Goal: Communication & Community: Answer question/provide support

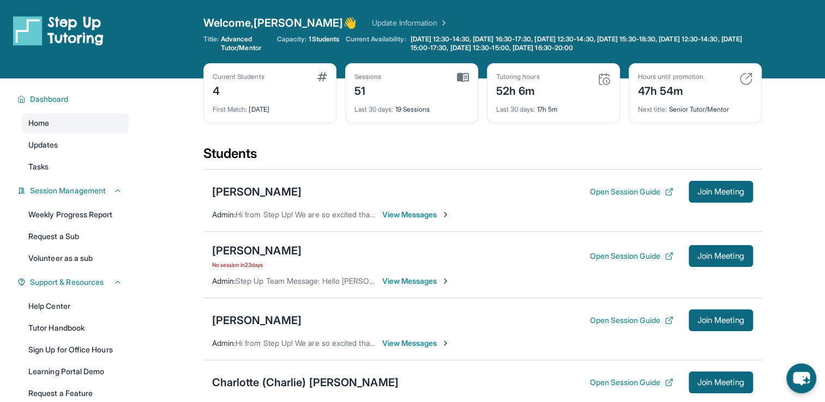
click at [435, 214] on span "View Messages" at bounding box center [416, 214] width 68 height 11
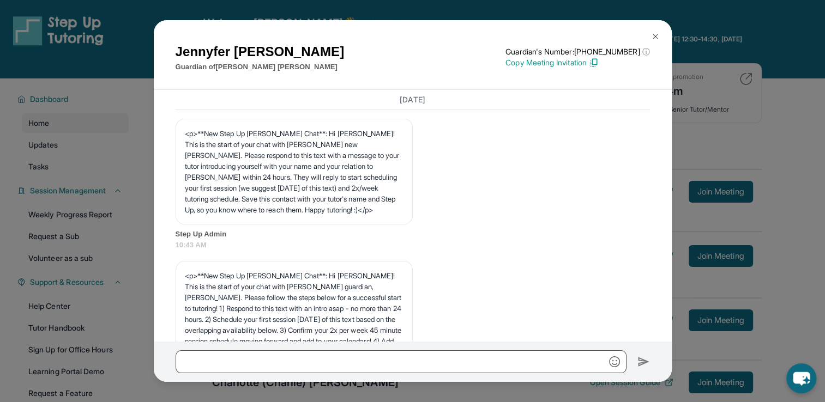
scroll to position [4710, 0]
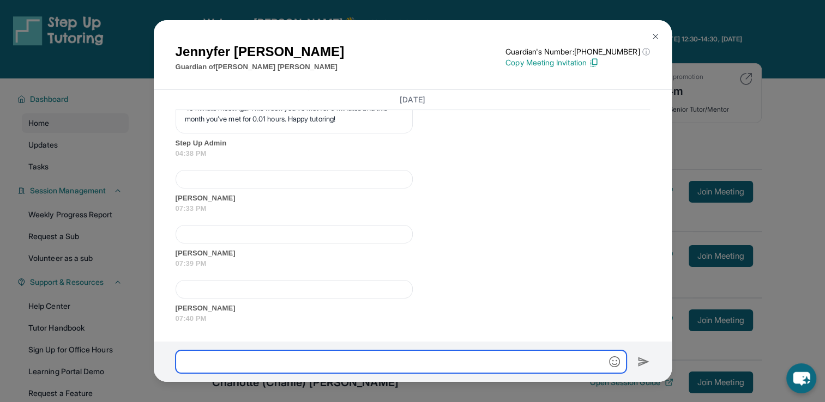
click at [366, 361] on input "text" at bounding box center [401, 361] width 451 height 23
type input "*"
type input "**********"
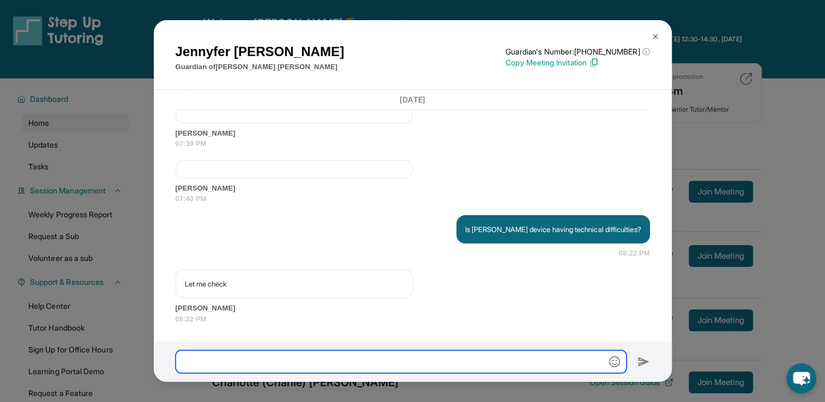
scroll to position [4830, 0]
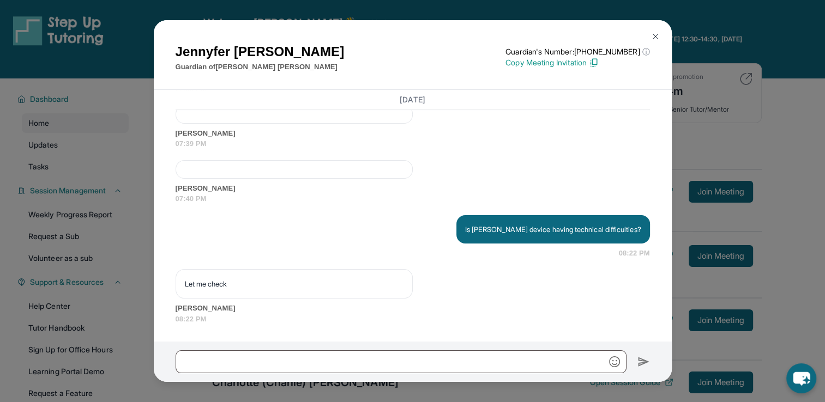
click at [656, 33] on img at bounding box center [655, 36] width 9 height 9
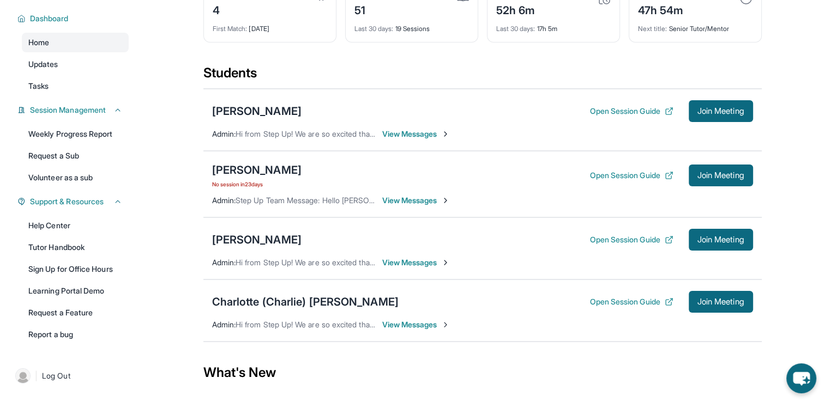
scroll to position [97, 0]
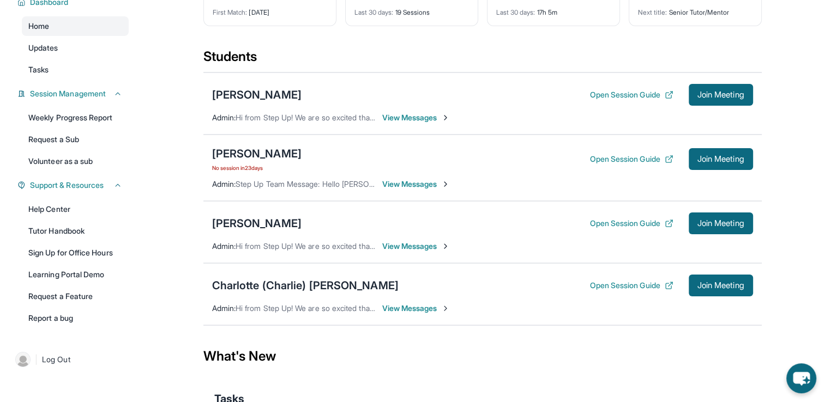
click at [415, 245] on span "View Messages" at bounding box center [416, 246] width 68 height 11
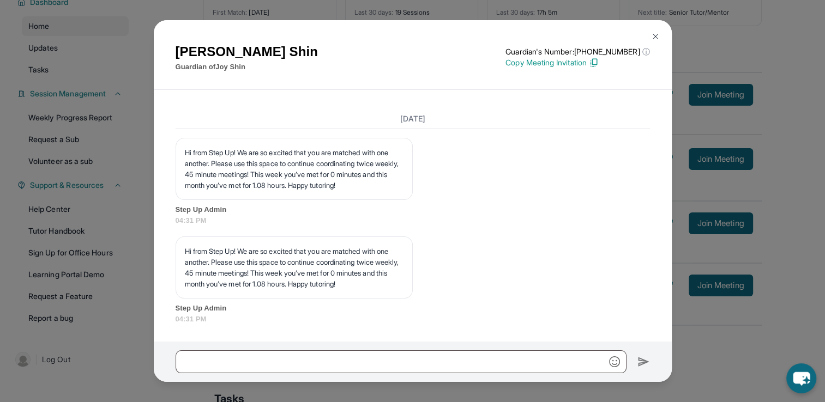
scroll to position [16266, 0]
click at [657, 37] on img at bounding box center [655, 36] width 9 height 9
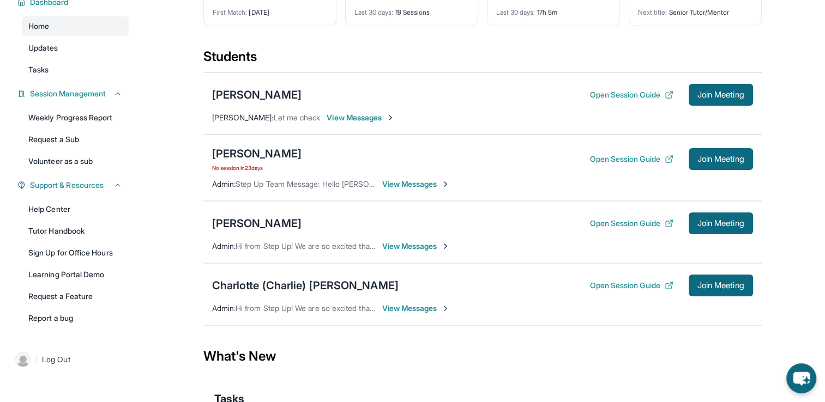
click at [373, 118] on span "View Messages" at bounding box center [360, 117] width 68 height 11
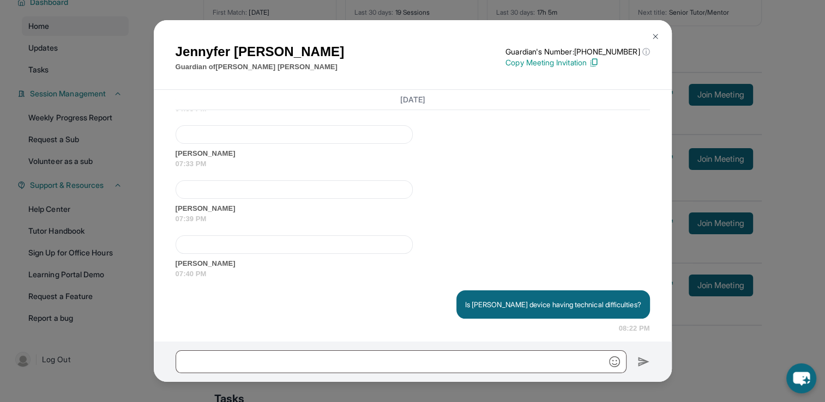
scroll to position [4830, 0]
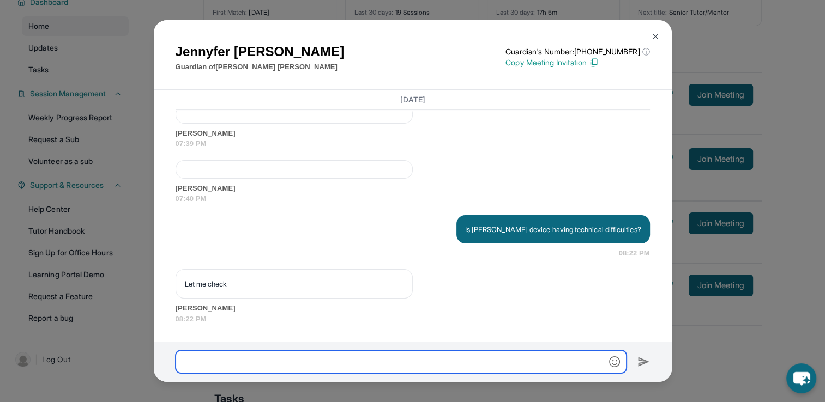
click at [289, 358] on input "text" at bounding box center [401, 361] width 451 height 23
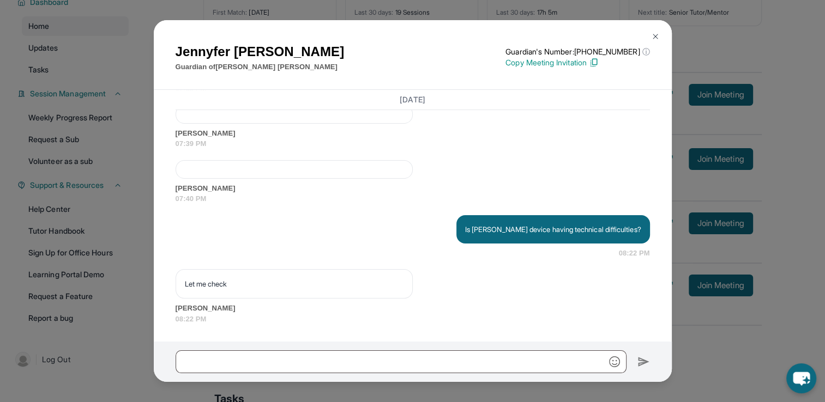
click at [655, 34] on img at bounding box center [655, 36] width 9 height 9
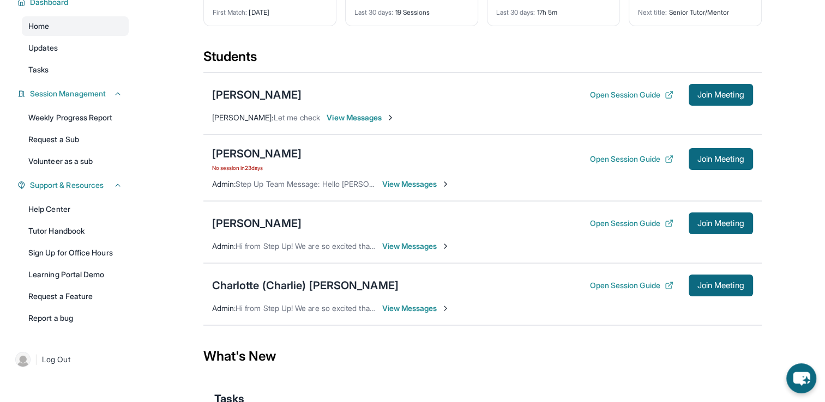
click at [770, 207] on main "Current Students 4 First Match : [DATE] Sessions 51 Last 30 days : 19 Sessions …" at bounding box center [482, 227] width 685 height 493
click at [720, 95] on span "Join Meeting" at bounding box center [720, 95] width 47 height 7
click at [719, 221] on span "Join Meeting" at bounding box center [720, 223] width 47 height 7
